Goal: Check status: Check status

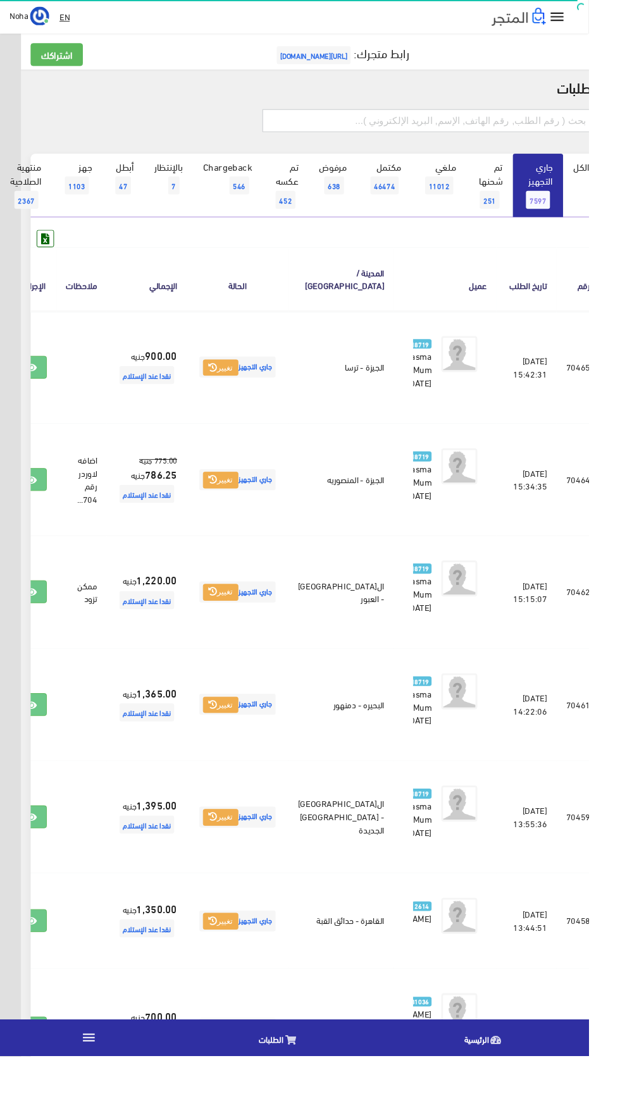
click at [406, 123] on input "text" at bounding box center [450, 127] width 349 height 24
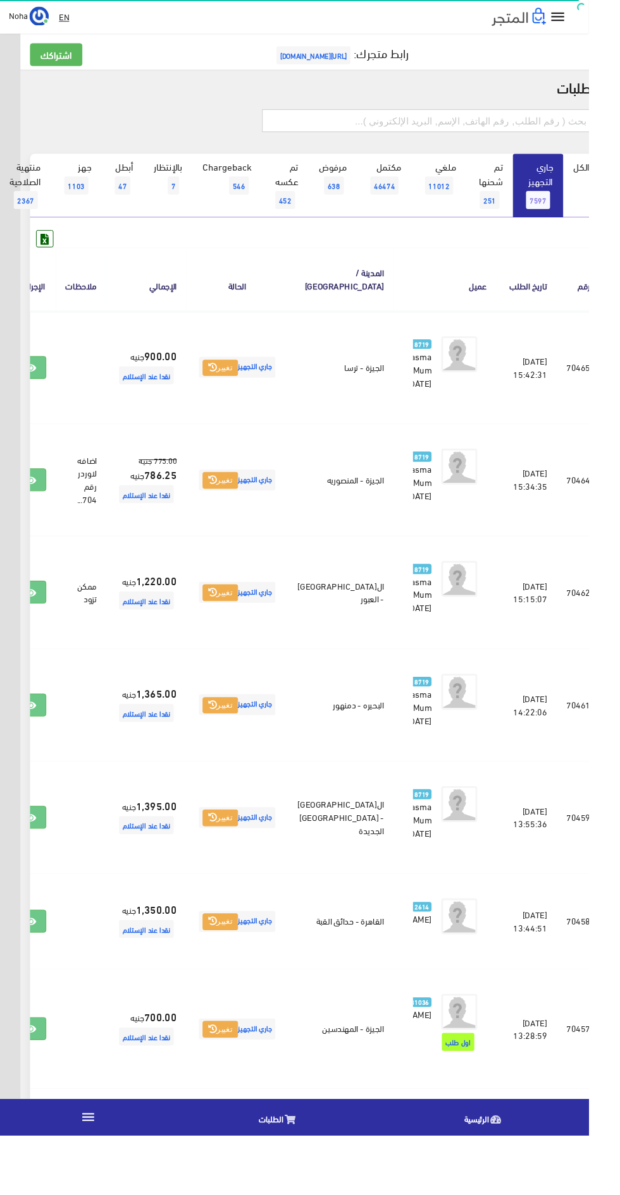
scroll to position [0, -33]
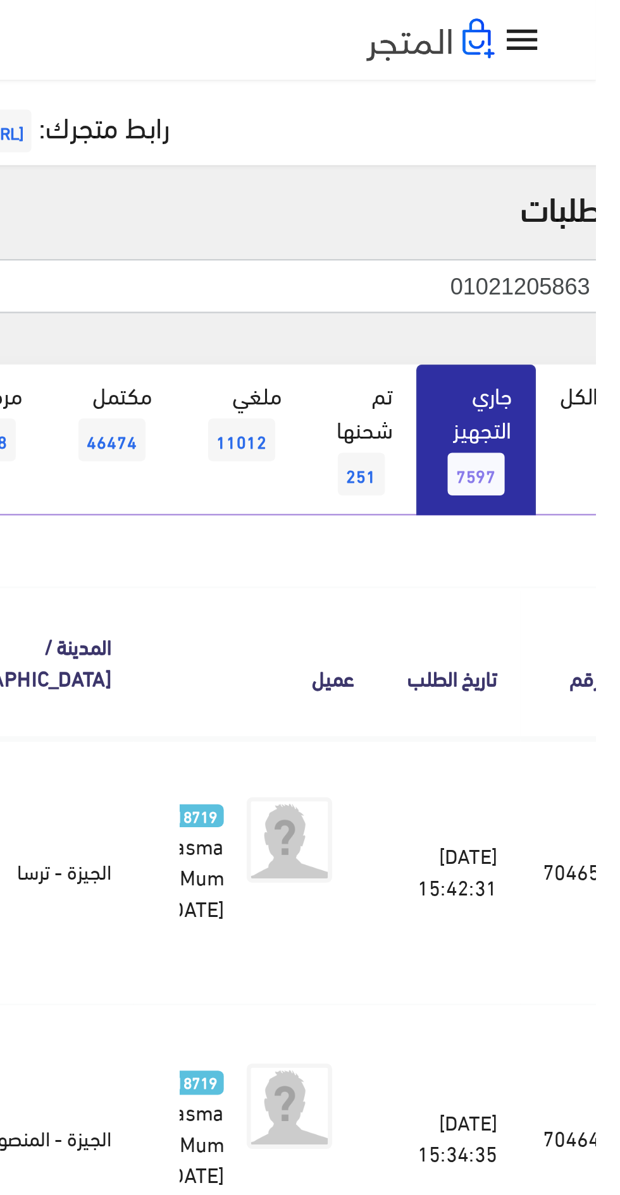
type input "01021205863"
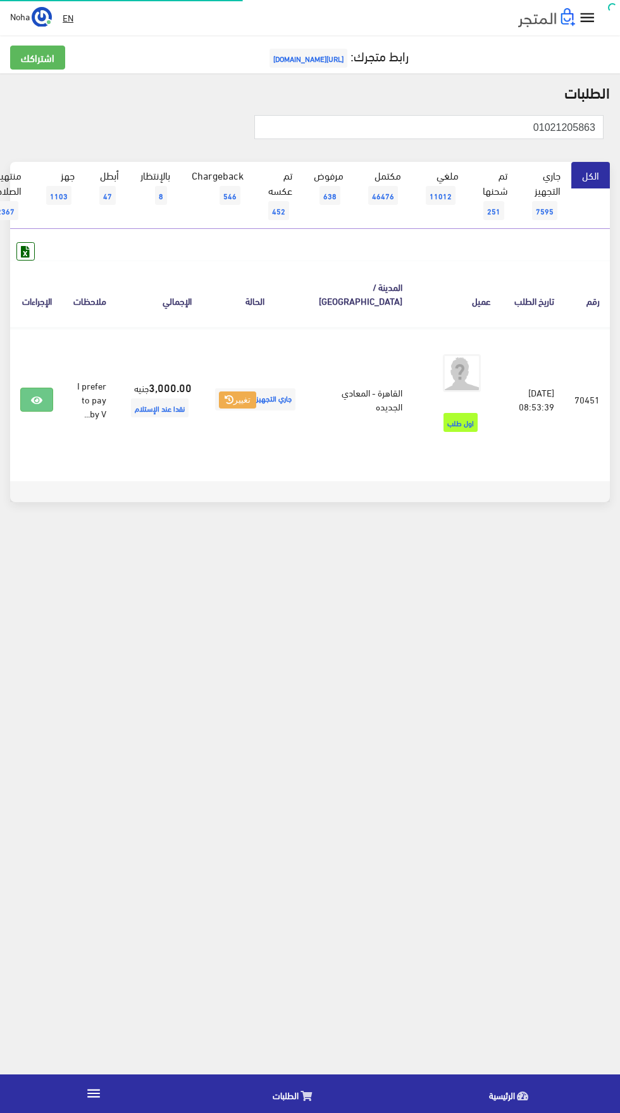
scroll to position [0, -33]
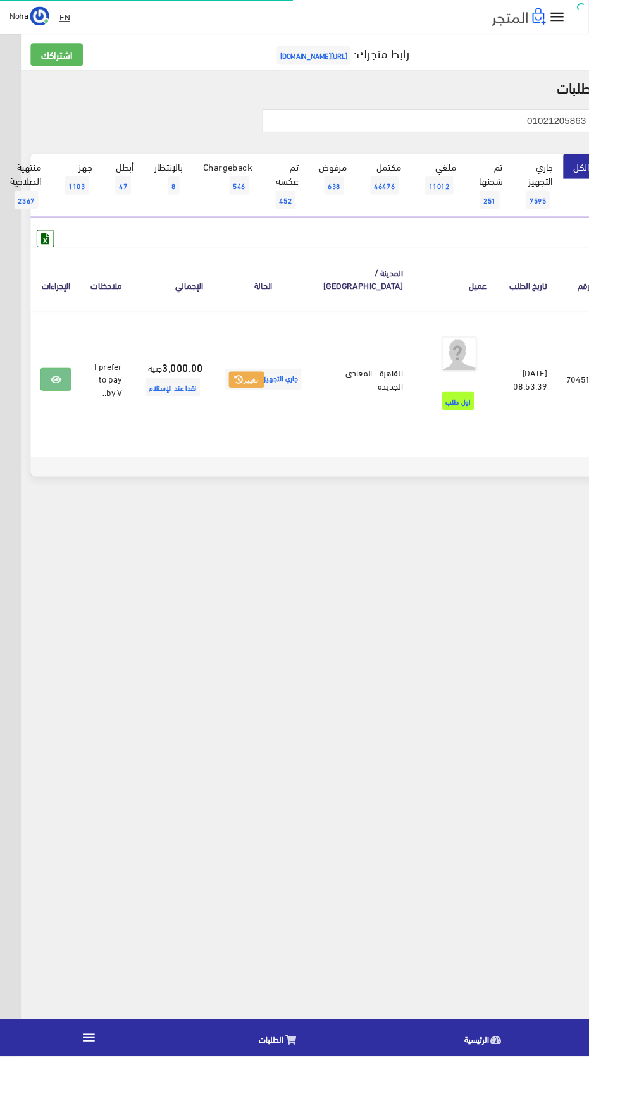
click at [64, 400] on icon at bounding box center [58, 400] width 11 height 10
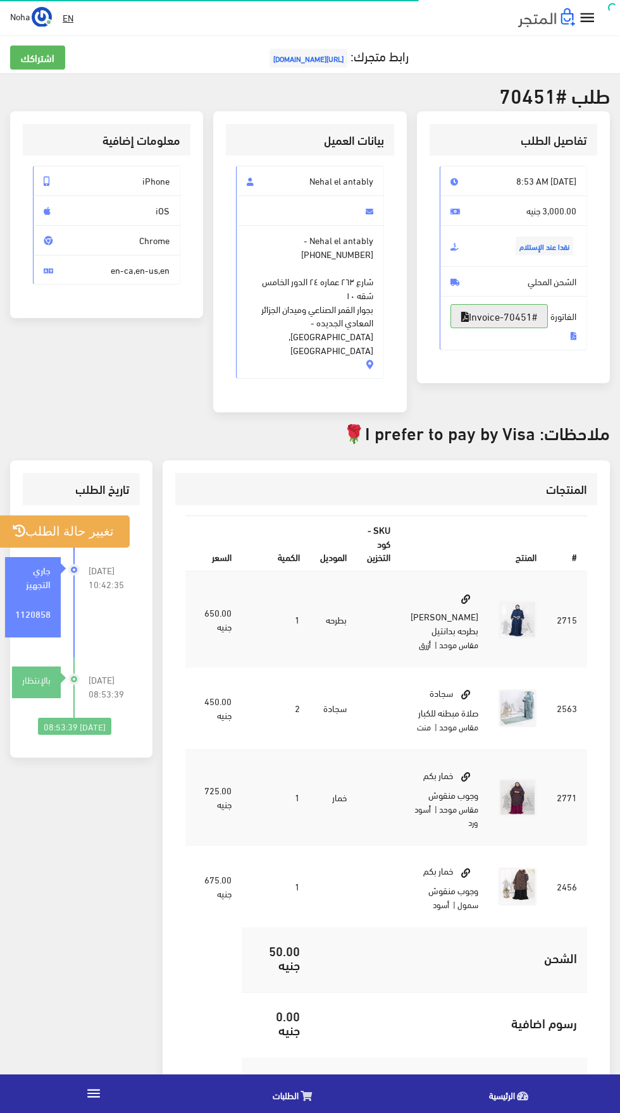
click at [530, 328] on link "#Invoice-70451" at bounding box center [498, 316] width 97 height 24
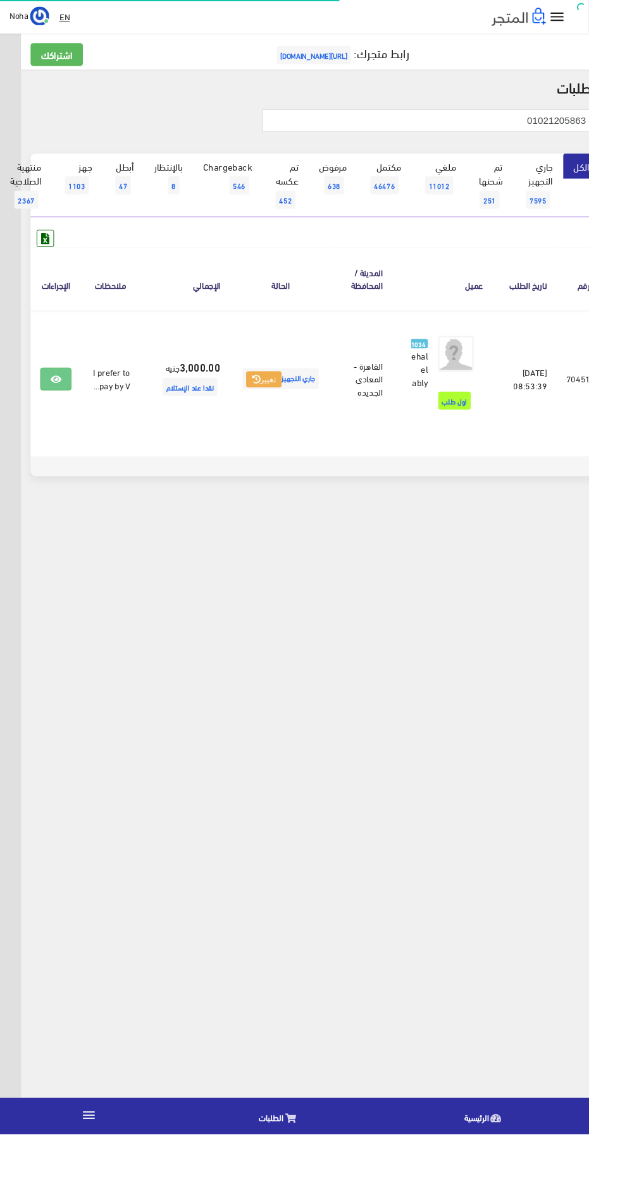
scroll to position [0, -33]
type input "0"
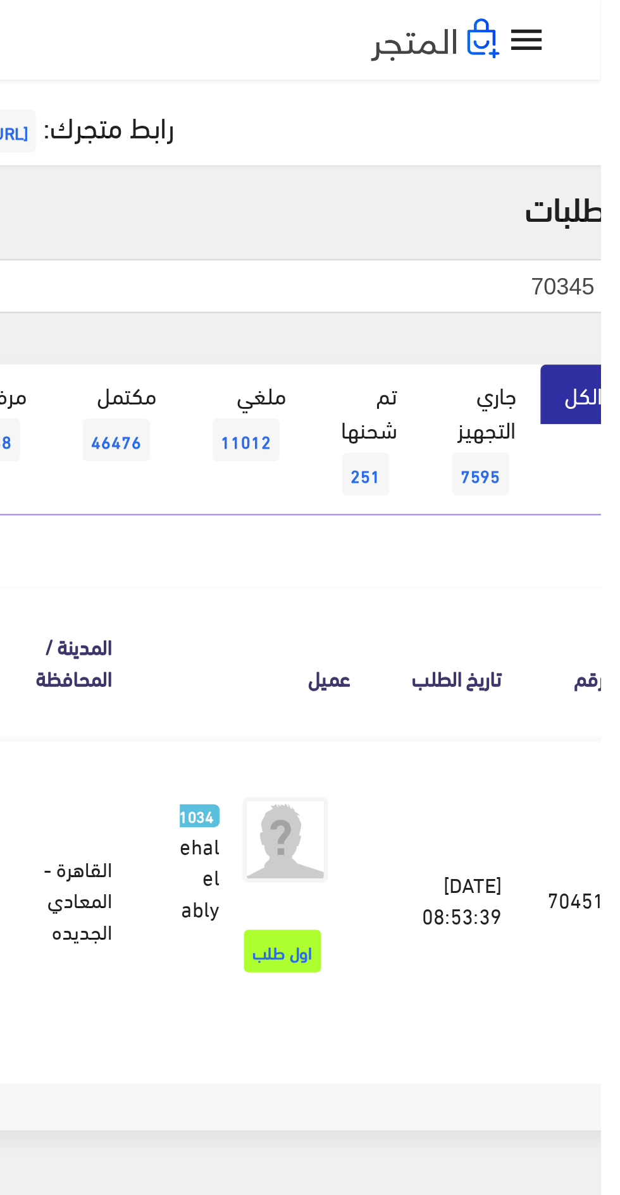
type input "70345"
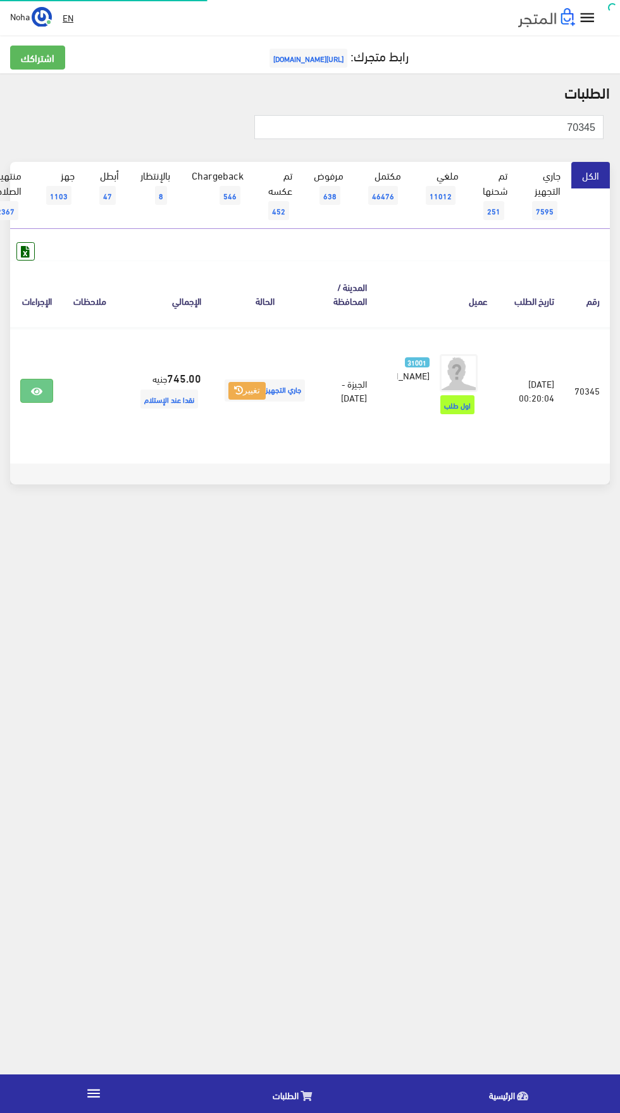
scroll to position [0, -33]
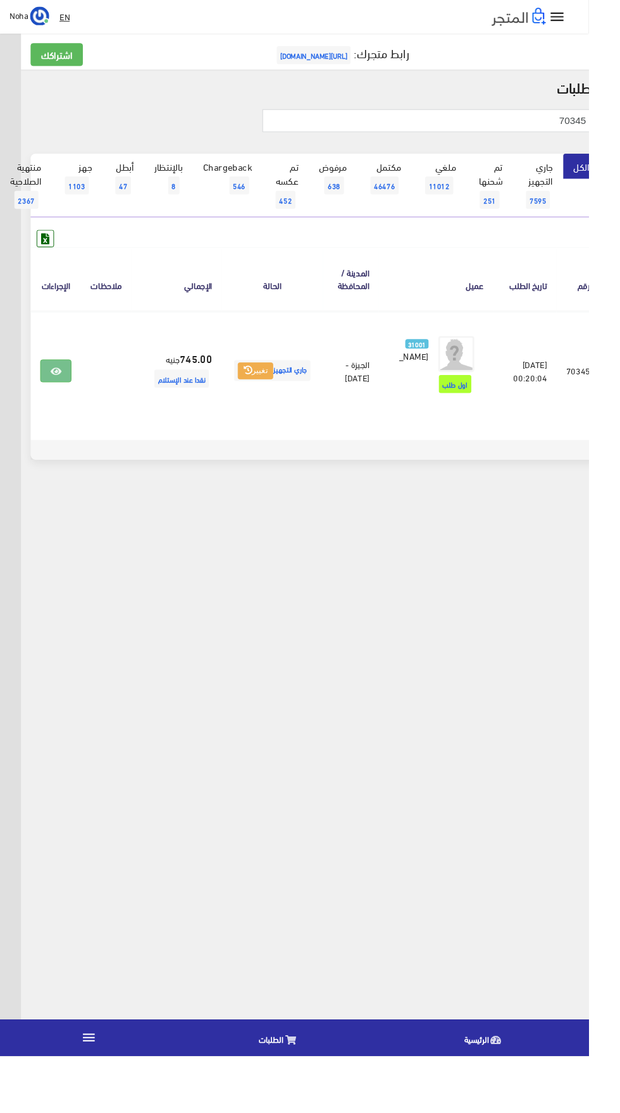
click at [75, 396] on link at bounding box center [58, 391] width 33 height 24
